Goal: Check status: Check status

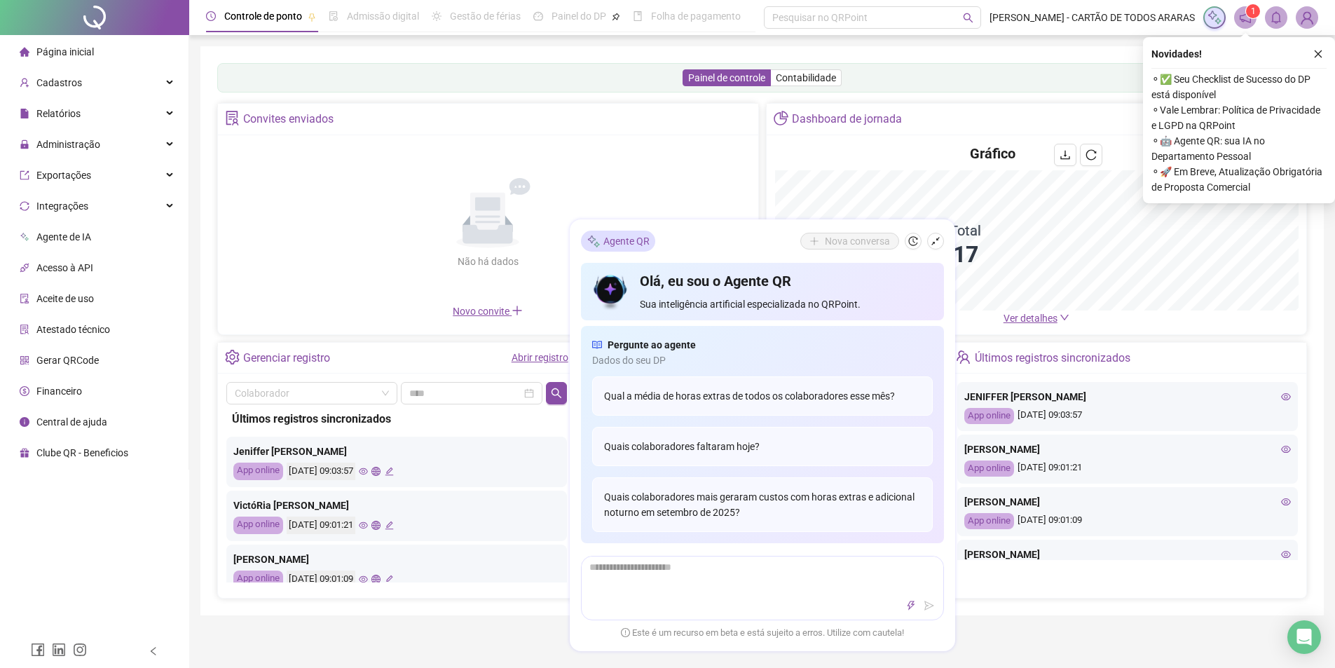
click at [519, 360] on link "Abrir registro" at bounding box center [540, 357] width 57 height 11
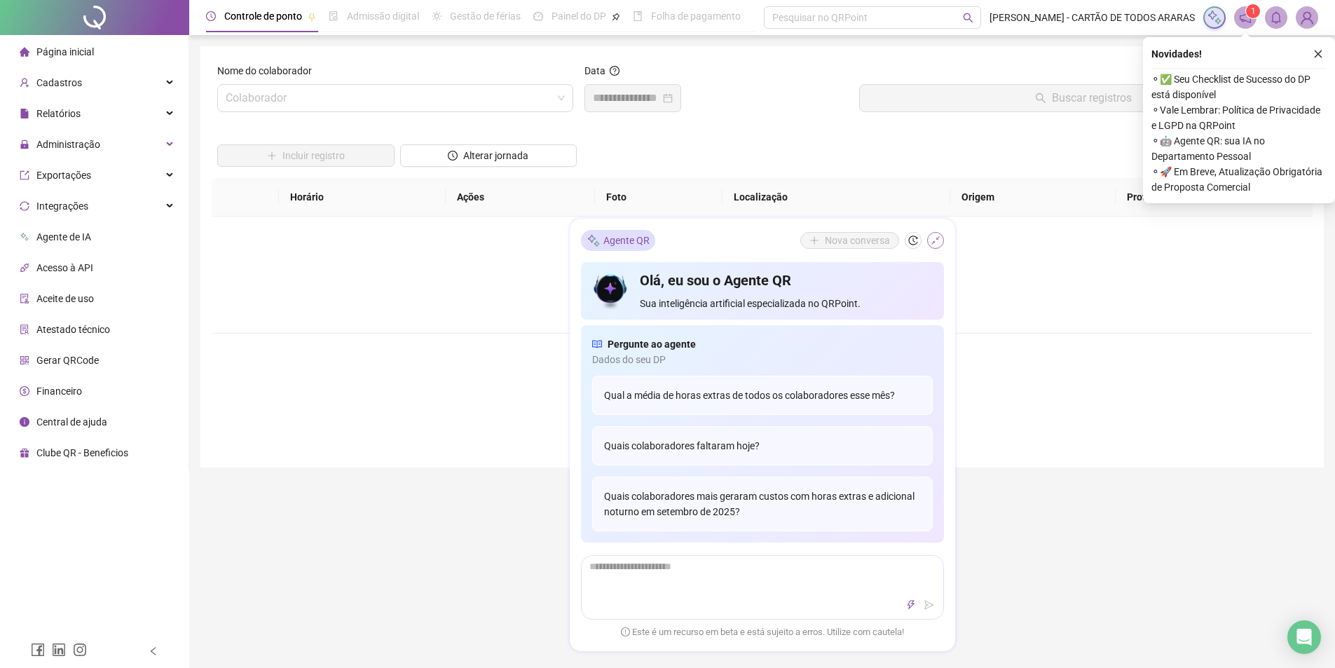
click at [935, 240] on icon "shrink" at bounding box center [936, 241] width 10 height 10
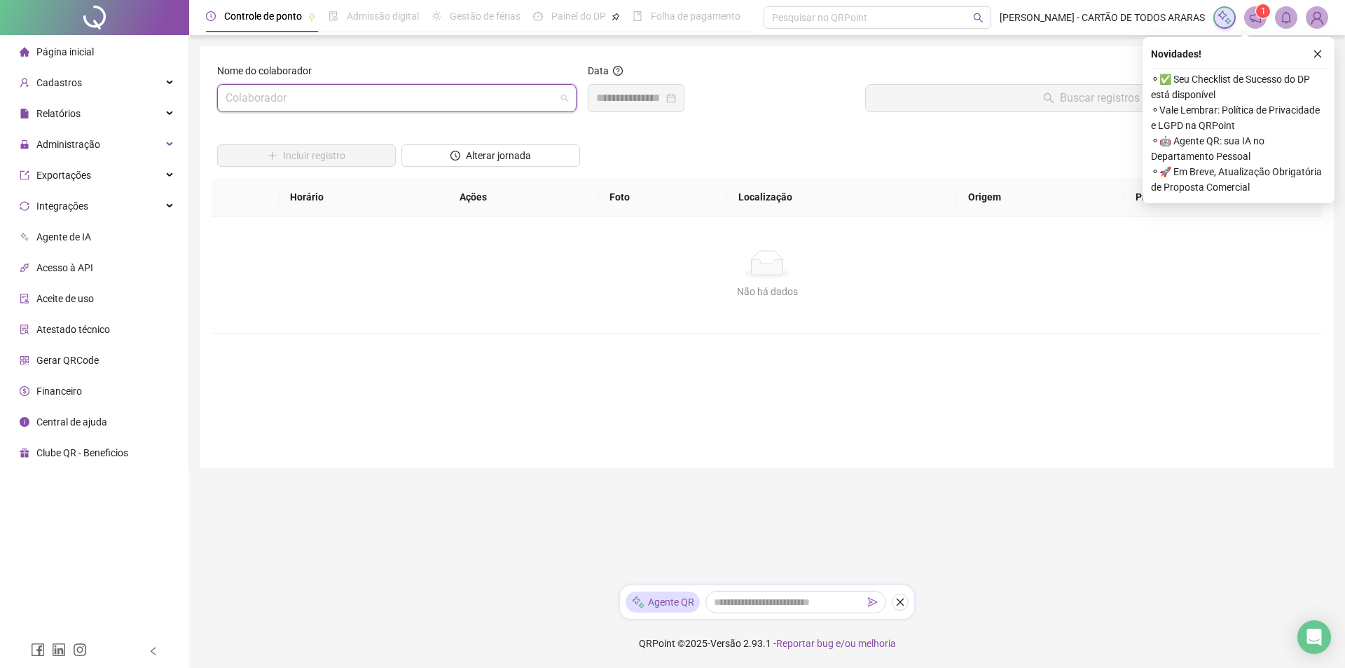
click at [539, 107] on input "search" at bounding box center [391, 98] width 330 height 27
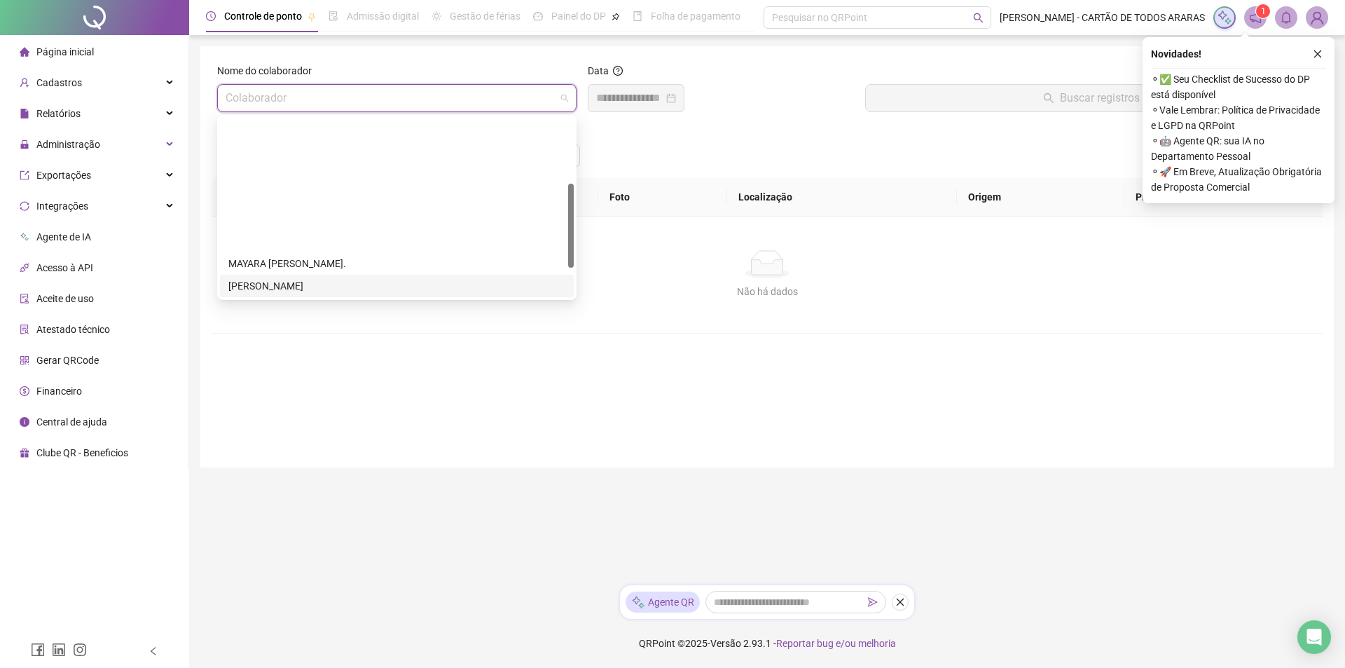
scroll to position [202, 0]
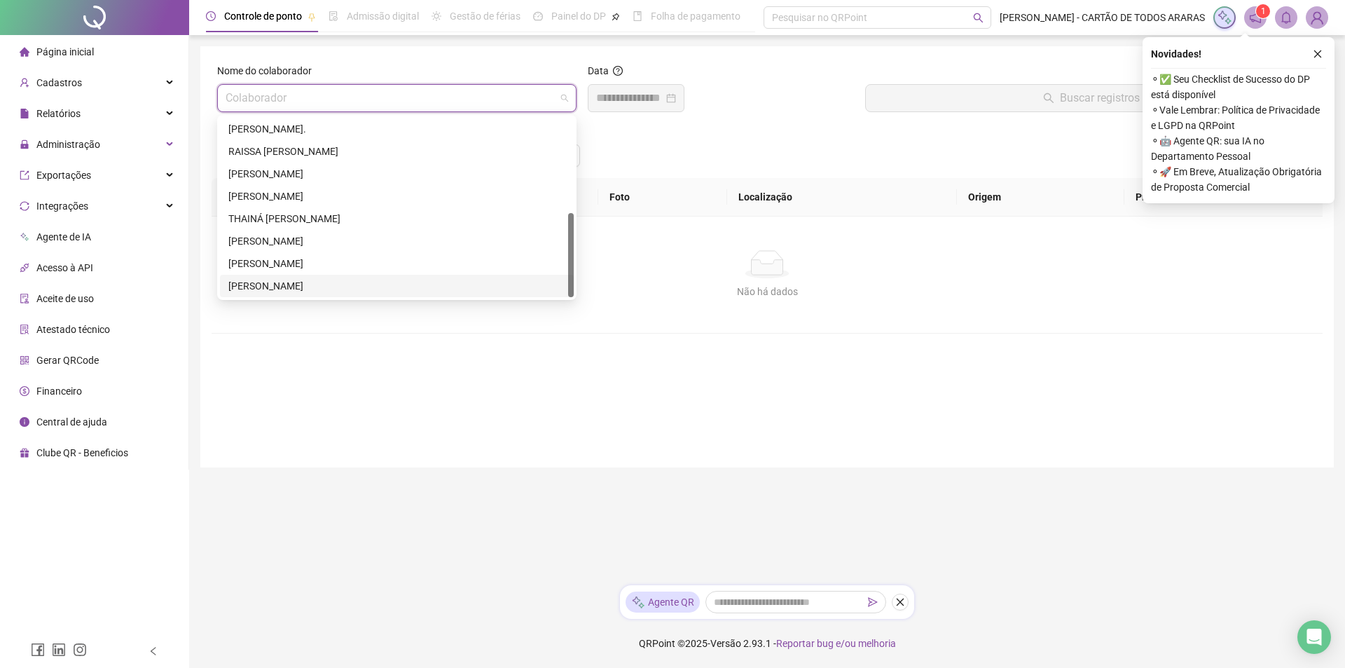
click at [316, 276] on div "[PERSON_NAME]" at bounding box center [397, 286] width 354 height 22
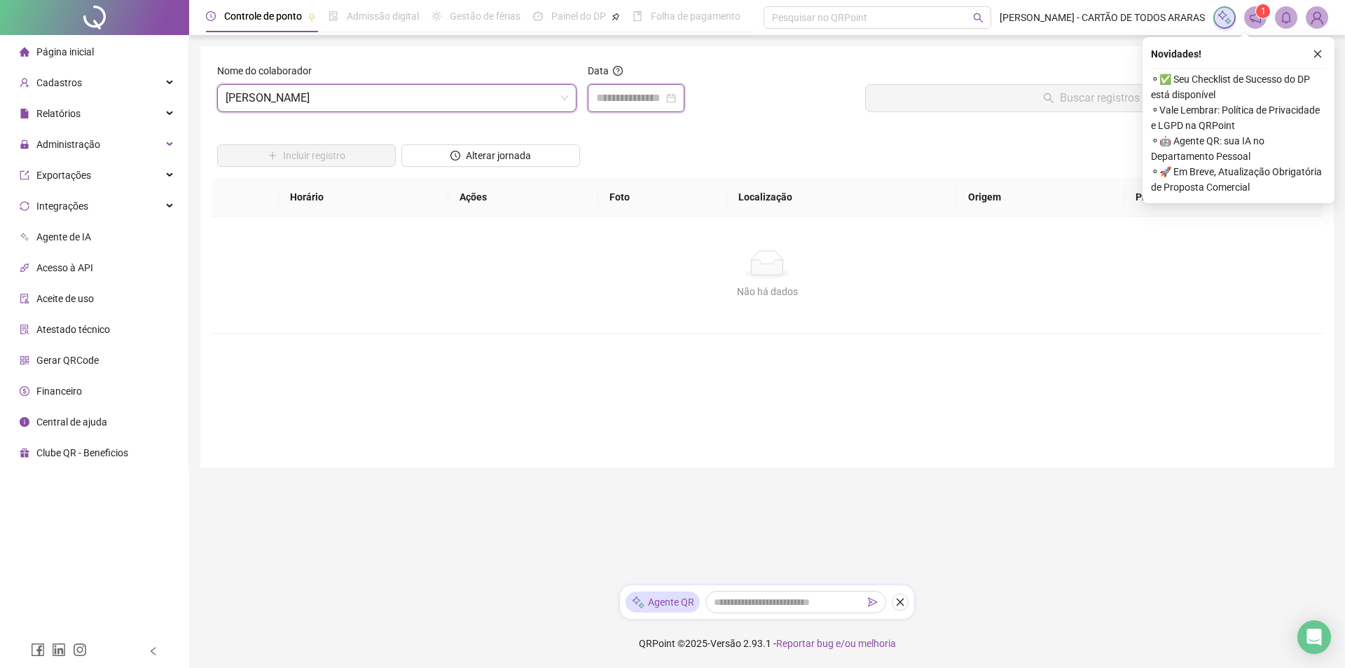
click at [652, 93] on input at bounding box center [629, 98] width 67 height 17
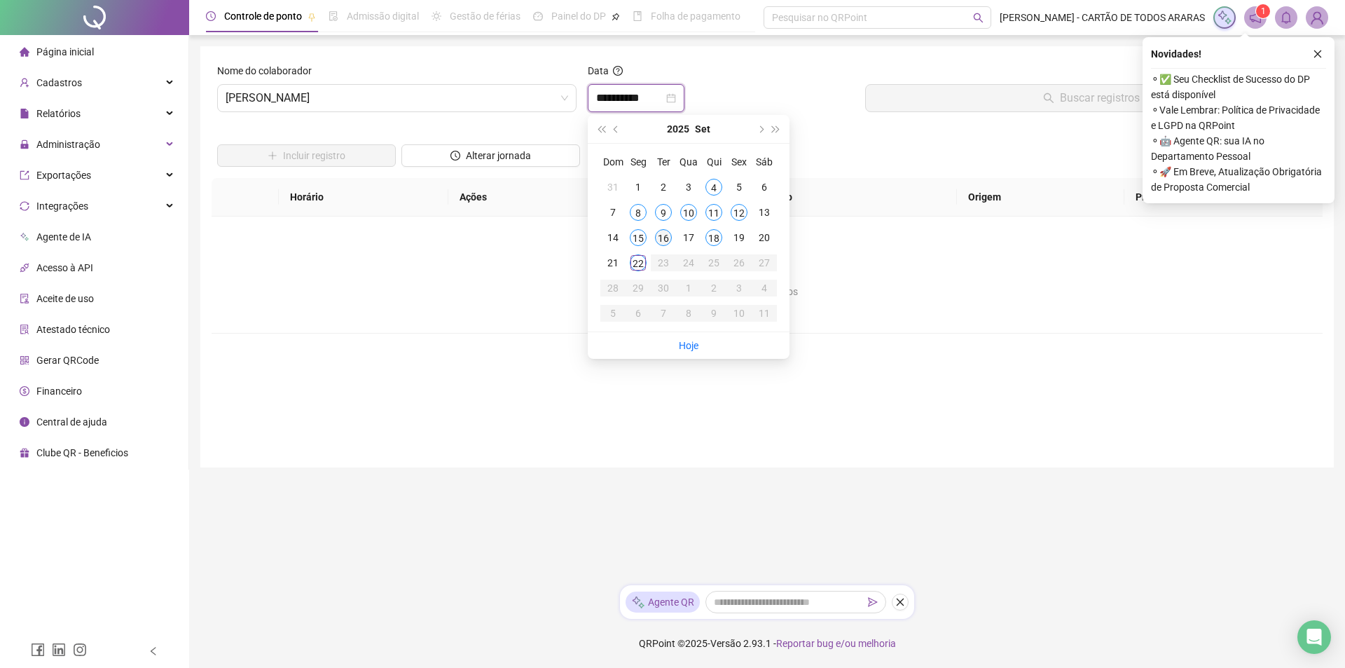
type input "**********"
click at [639, 268] on div "22" at bounding box center [638, 262] width 17 height 17
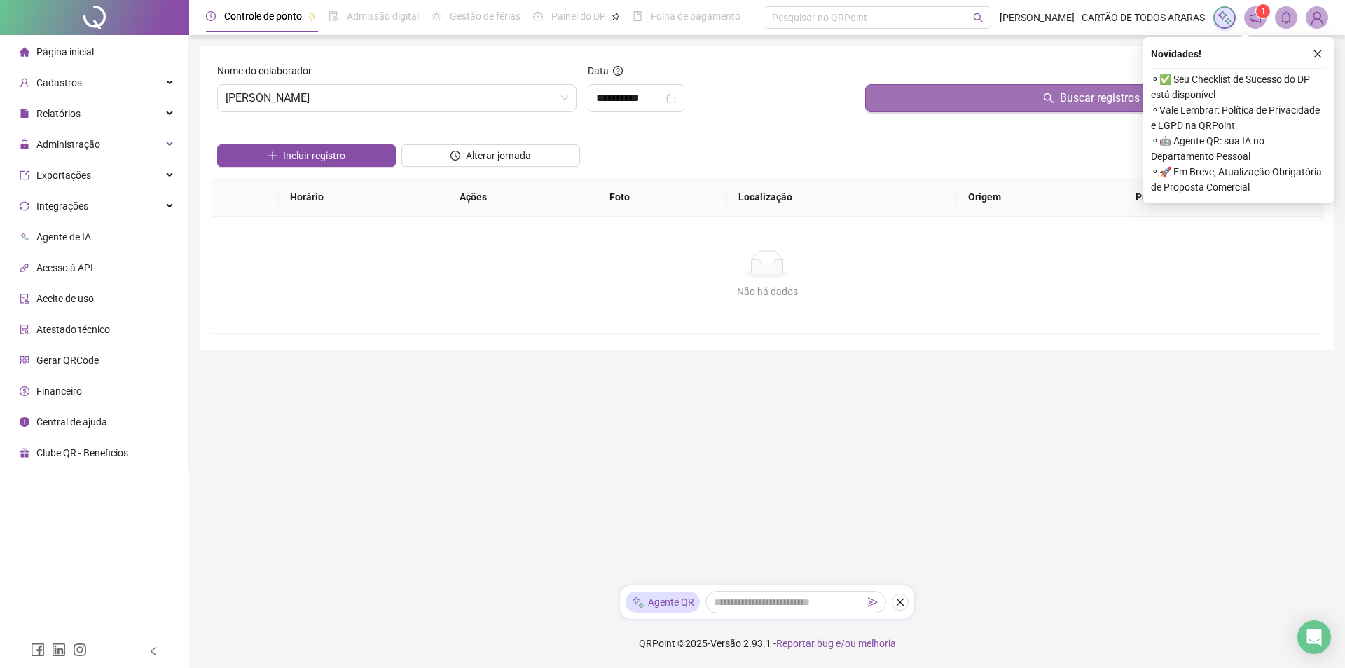
click at [918, 96] on button "Buscar registros" at bounding box center [1091, 98] width 452 height 28
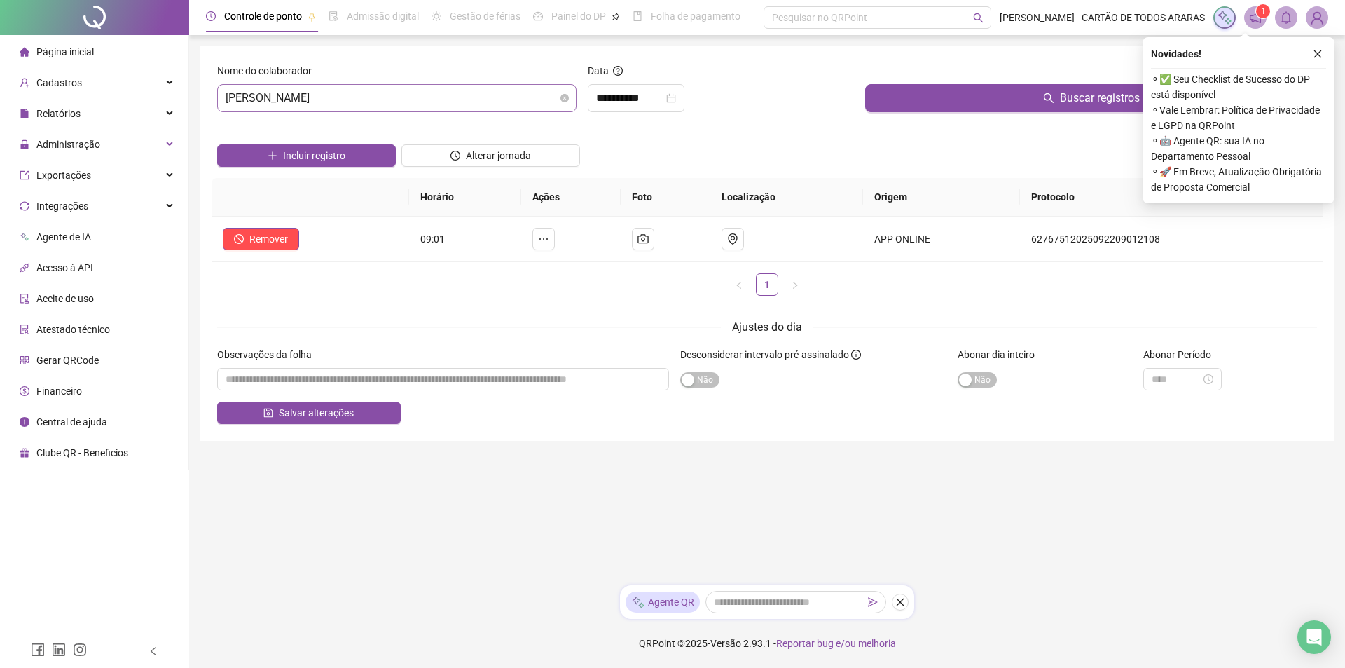
click at [467, 97] on span "[PERSON_NAME]" at bounding box center [397, 98] width 343 height 27
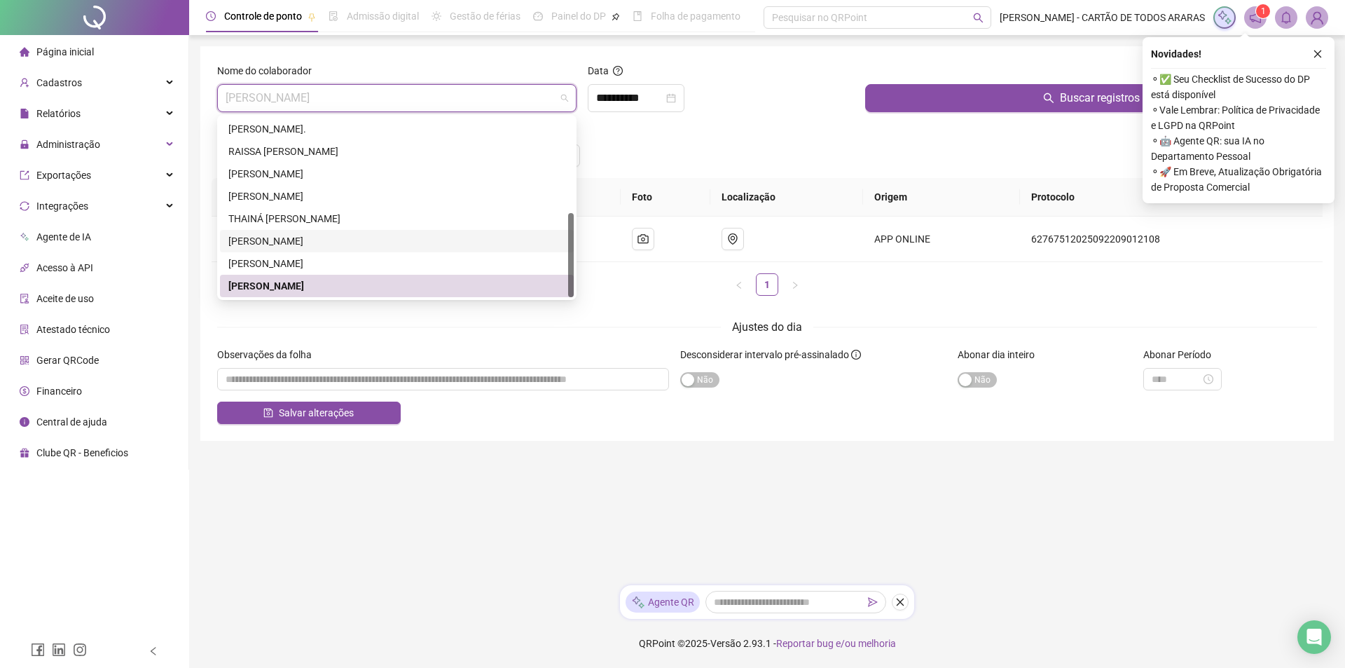
scroll to position [0, 0]
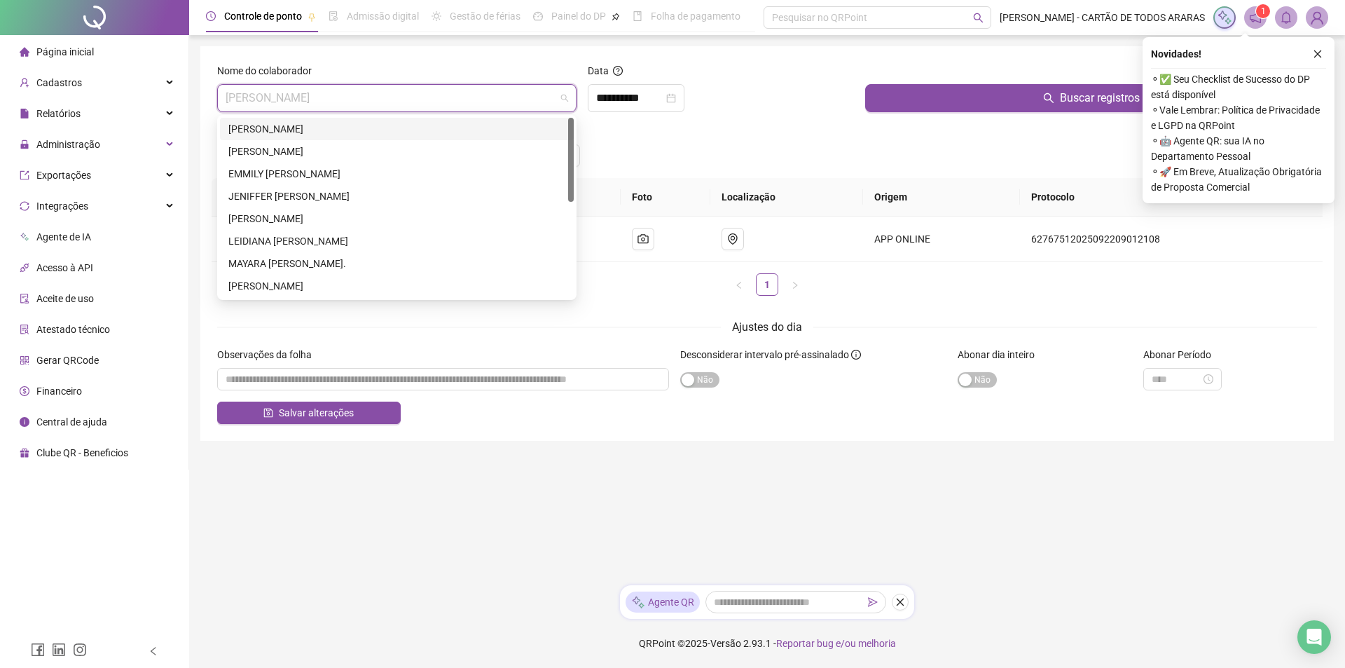
click at [322, 138] on div "[PERSON_NAME]" at bounding box center [397, 129] width 354 height 22
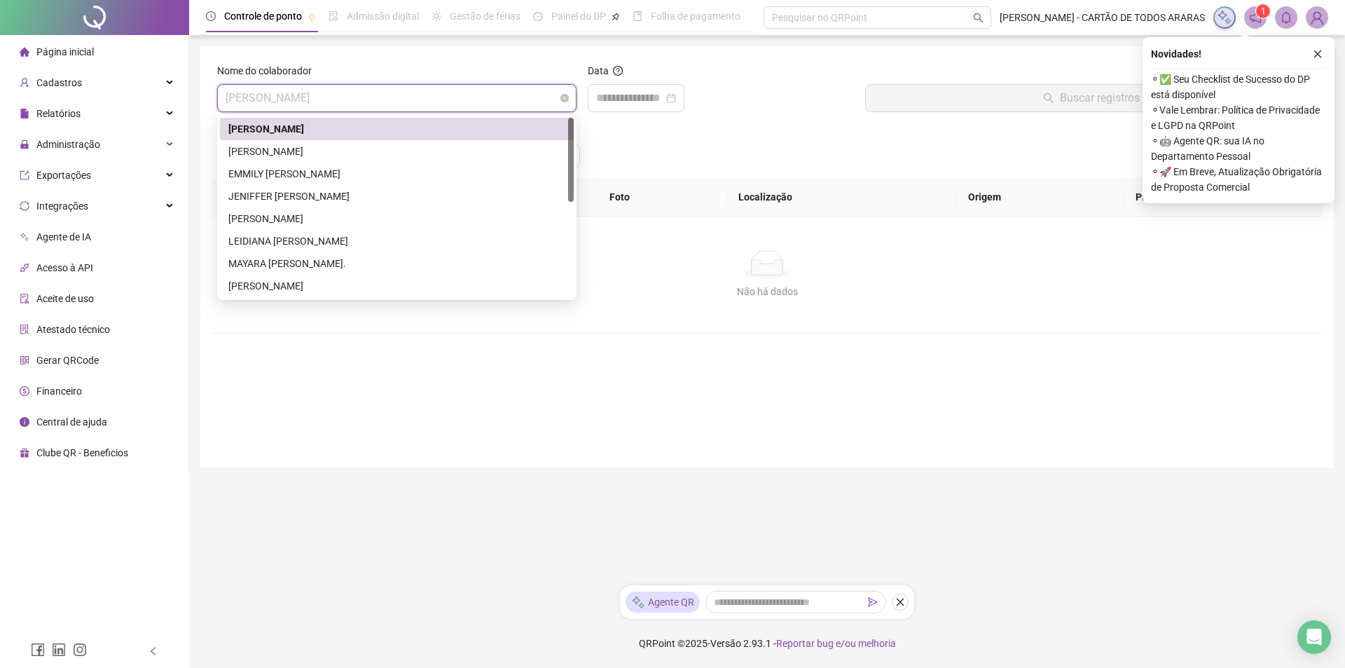
click at [334, 88] on span "[PERSON_NAME]" at bounding box center [397, 98] width 343 height 27
click at [329, 151] on div "[PERSON_NAME]" at bounding box center [396, 151] width 337 height 15
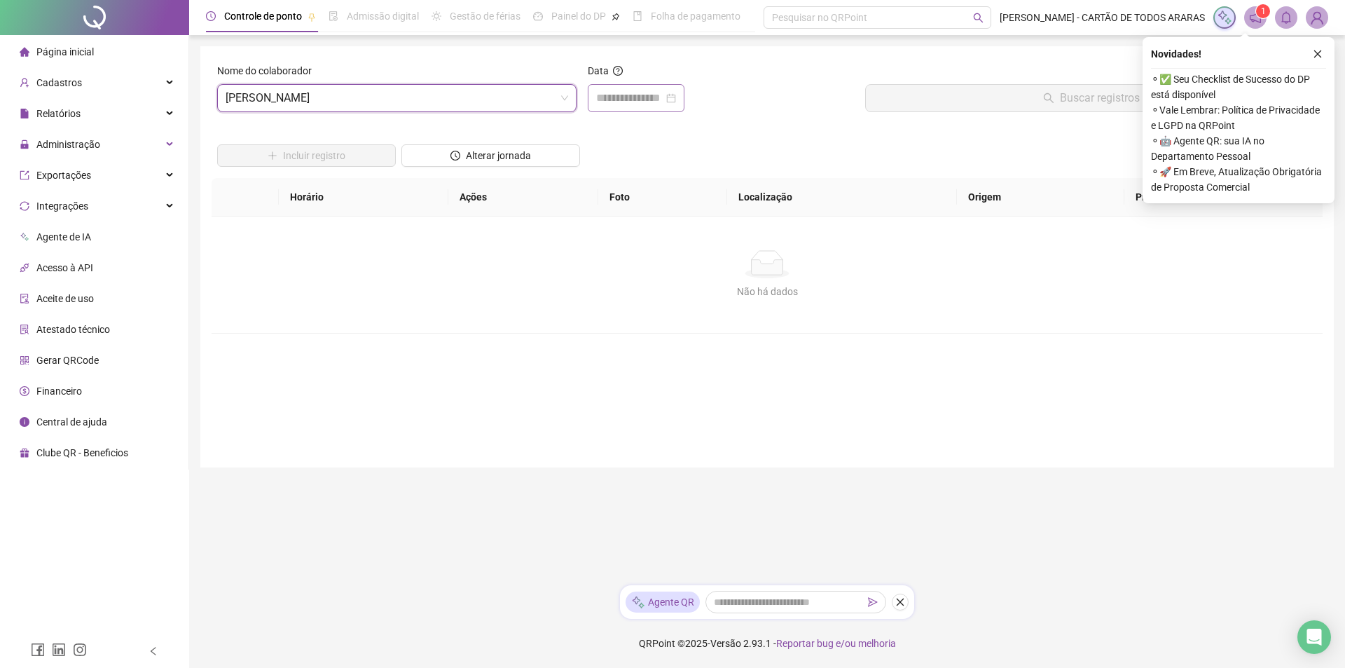
click at [668, 88] on div at bounding box center [636, 98] width 97 height 28
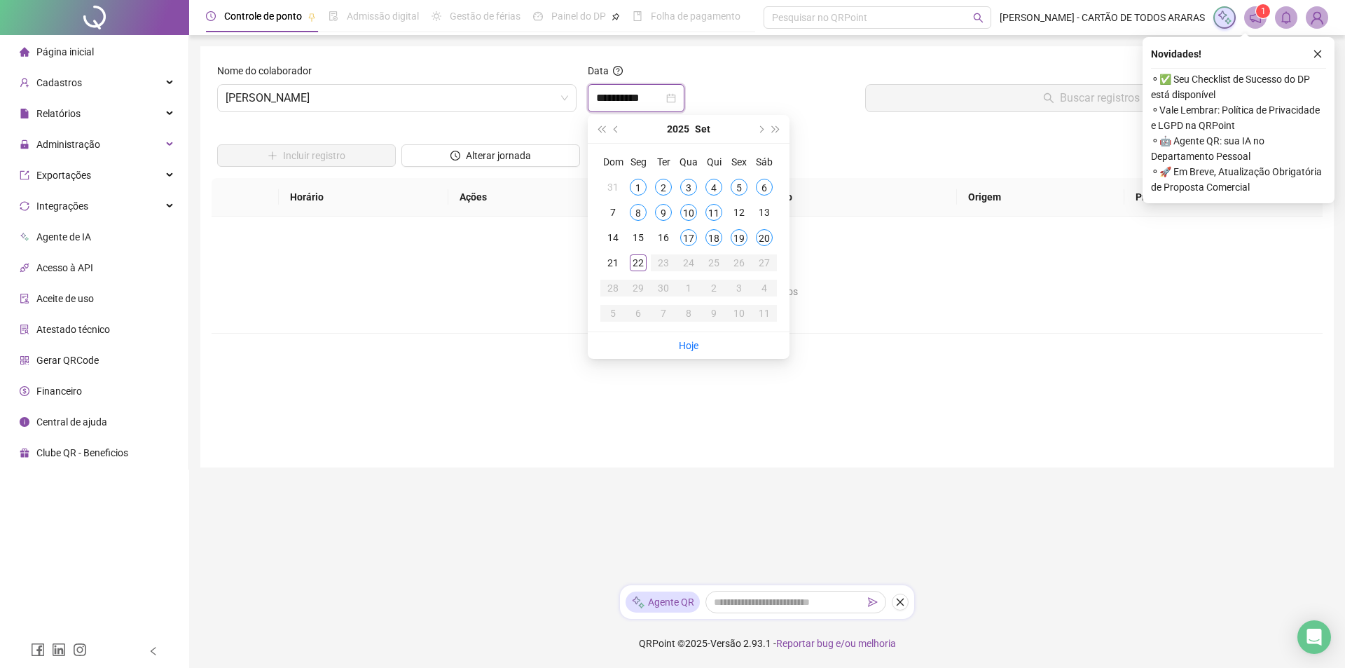
type input "**********"
